Goal: Task Accomplishment & Management: Manage account settings

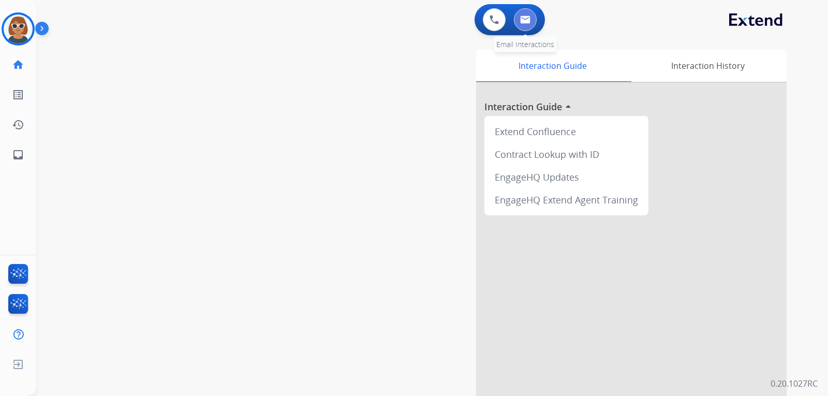
click at [527, 20] on img at bounding box center [525, 20] width 10 height 8
select select "**********"
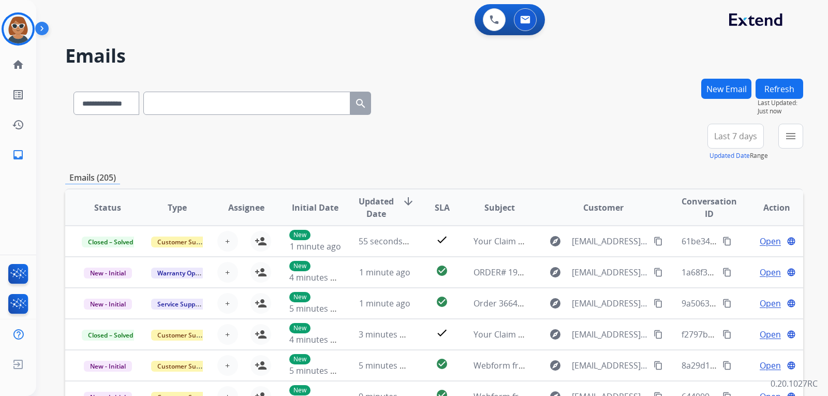
click at [734, 93] on button "New Email" at bounding box center [727, 89] width 50 height 20
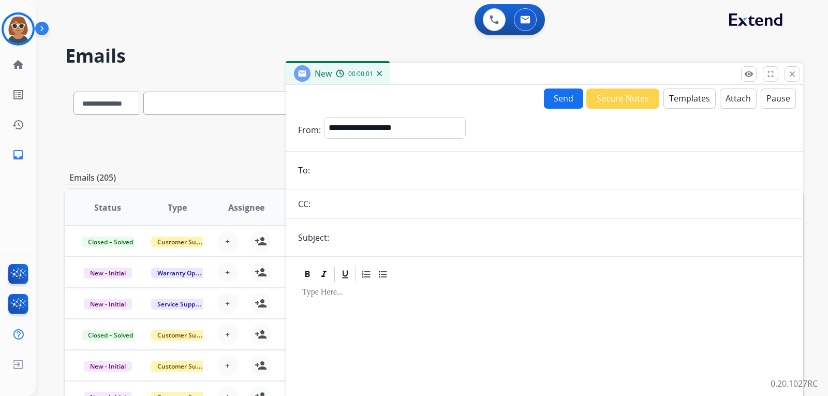
click at [688, 103] on button "Templates" at bounding box center [690, 99] width 52 height 20
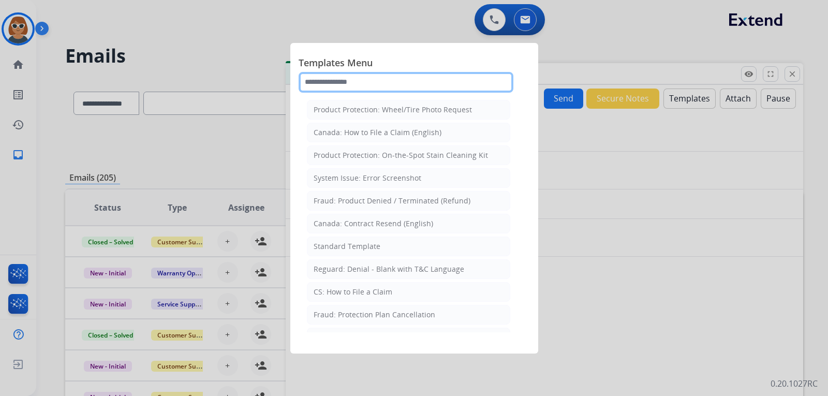
click at [369, 78] on input "text" at bounding box center [406, 82] width 215 height 21
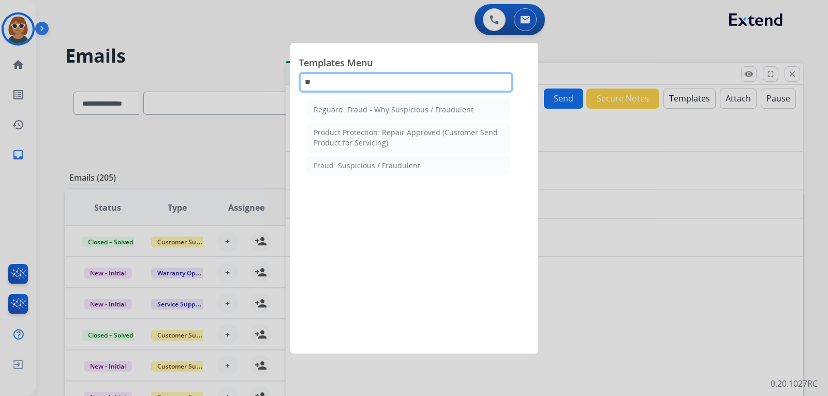
type input "*"
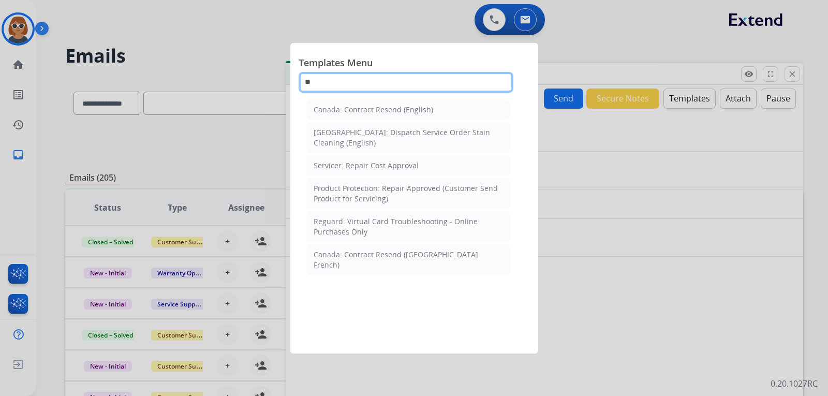
type input "*"
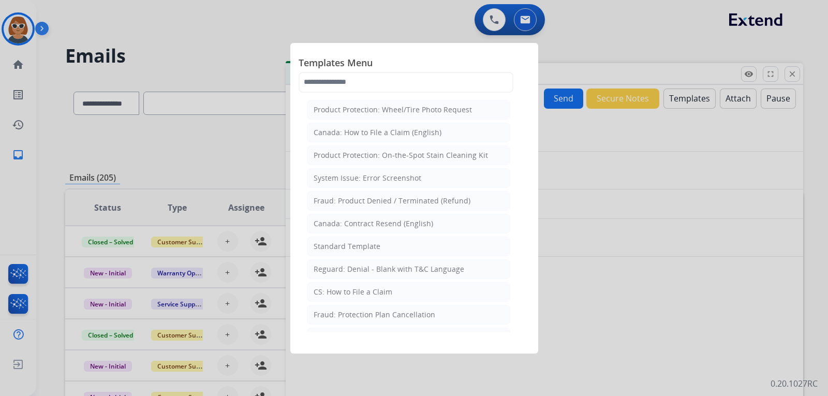
click at [610, 39] on div at bounding box center [414, 198] width 828 height 396
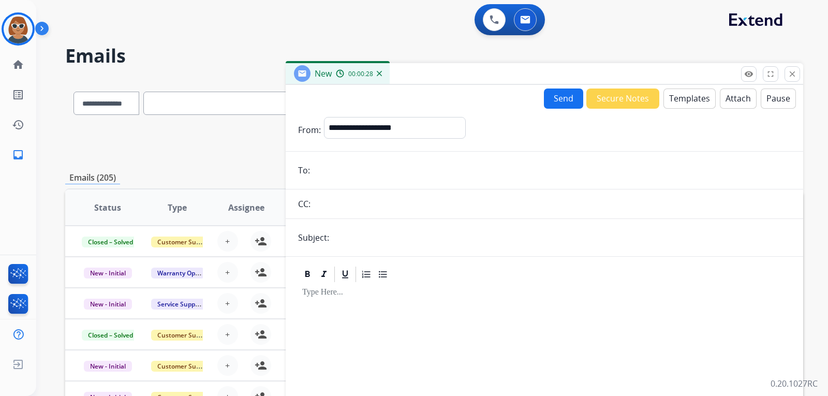
drag, startPoint x: 796, startPoint y: 72, endPoint x: 814, endPoint y: 69, distance: 18.0
click at [800, 70] on div "**********" at bounding box center [545, 267] width 518 height 408
click at [795, 78] on mat-icon "close" at bounding box center [792, 73] width 9 height 9
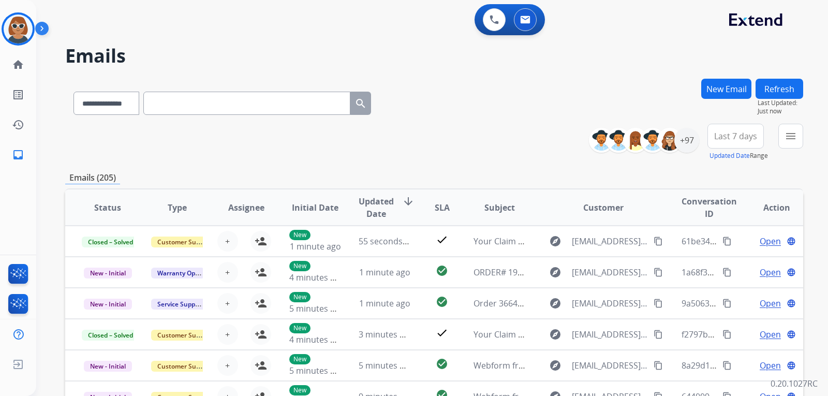
click at [224, 104] on input "text" at bounding box center [246, 103] width 207 height 23
click at [305, 53] on h2 "Emails" at bounding box center [434, 56] width 738 height 21
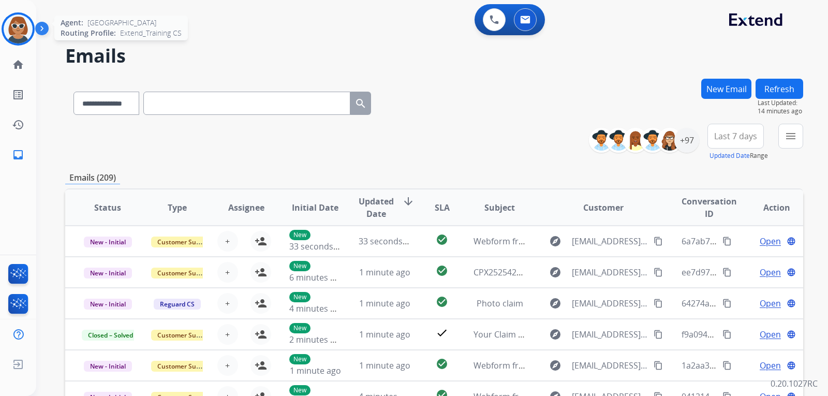
click at [22, 22] on img at bounding box center [18, 28] width 29 height 29
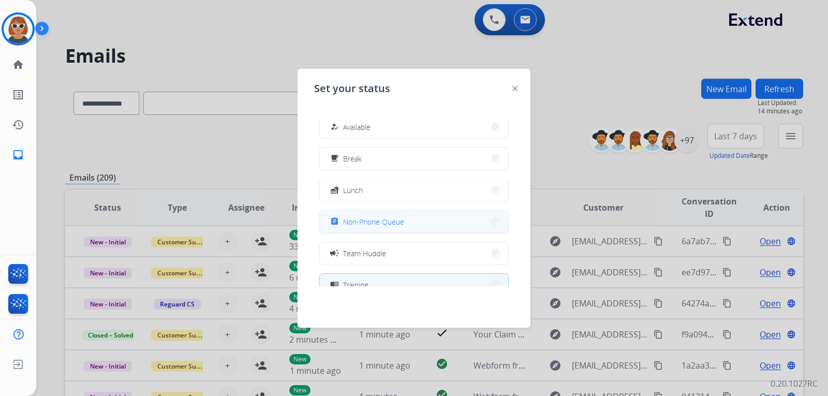
scroll to position [8, 0]
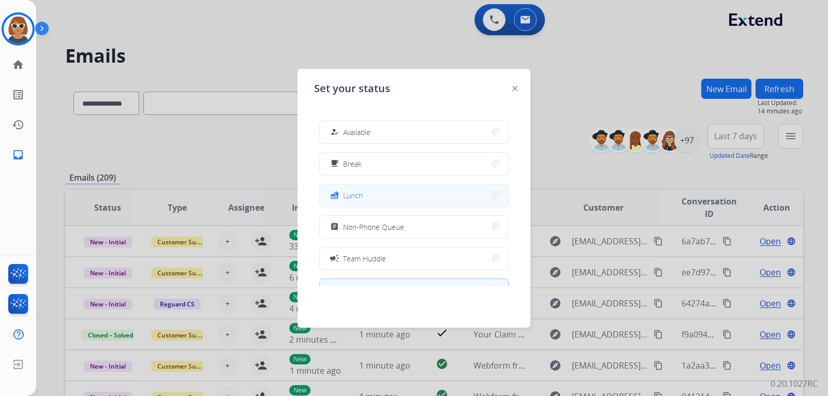
click at [415, 196] on button "fastfood Lunch" at bounding box center [414, 195] width 188 height 22
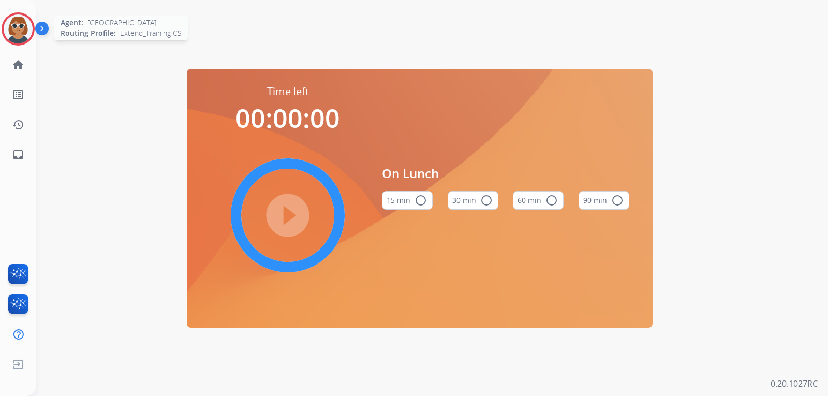
click at [14, 20] on img at bounding box center [18, 28] width 29 height 29
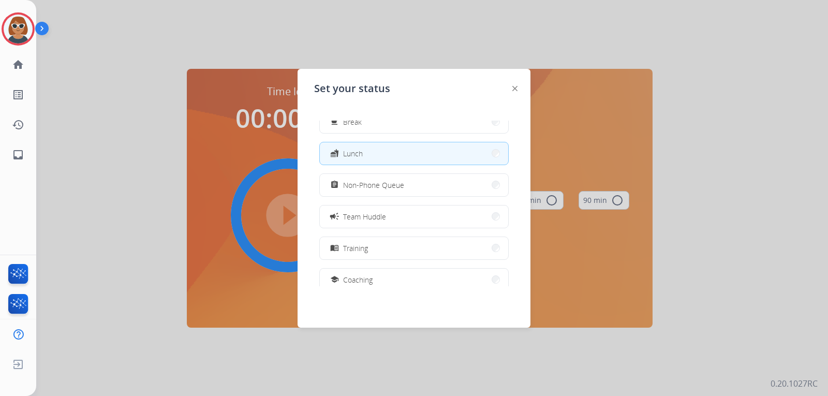
scroll to position [104, 0]
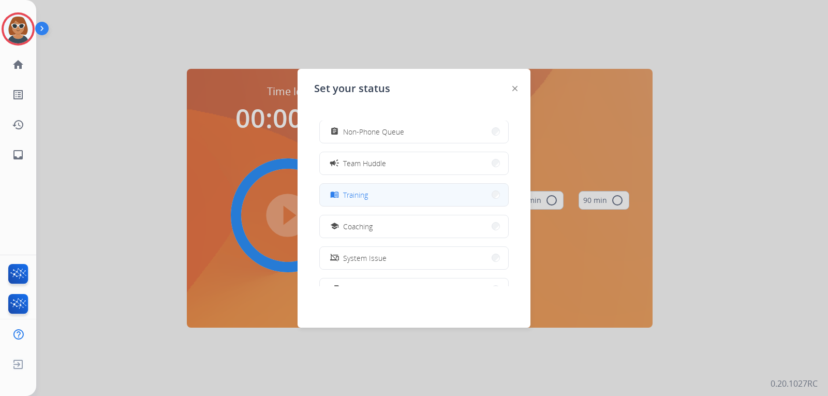
click at [382, 195] on button "menu_book Training" at bounding box center [414, 195] width 188 height 22
